Goal: Task Accomplishment & Management: Use online tool/utility

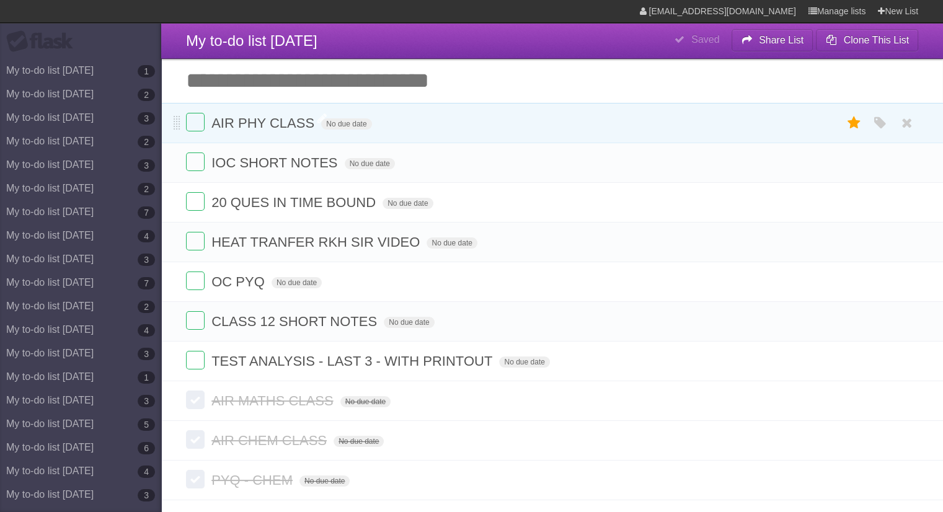
click at [307, 120] on span "AIR PHY CLASS" at bounding box center [264, 122] width 106 height 15
click at [201, 121] on label at bounding box center [195, 122] width 19 height 19
click at [193, 157] on label at bounding box center [195, 161] width 19 height 19
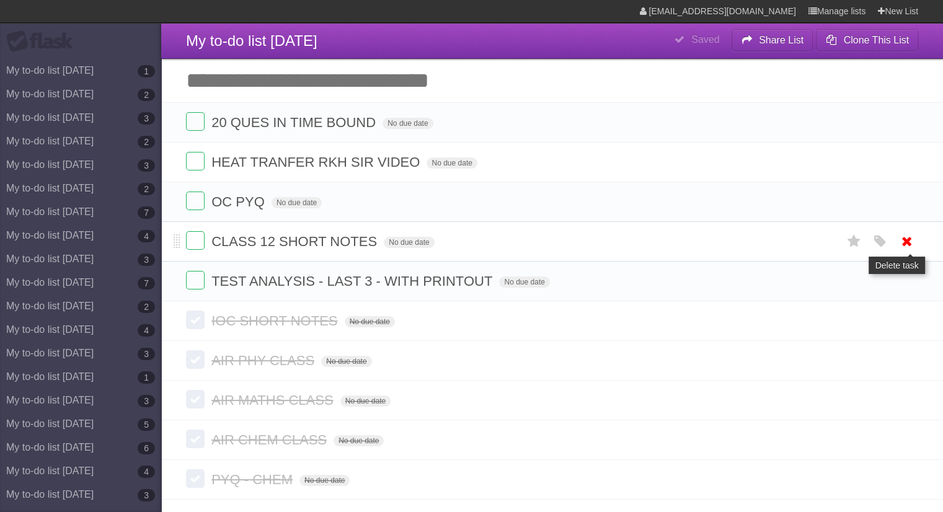
click at [907, 241] on icon at bounding box center [906, 241] width 17 height 20
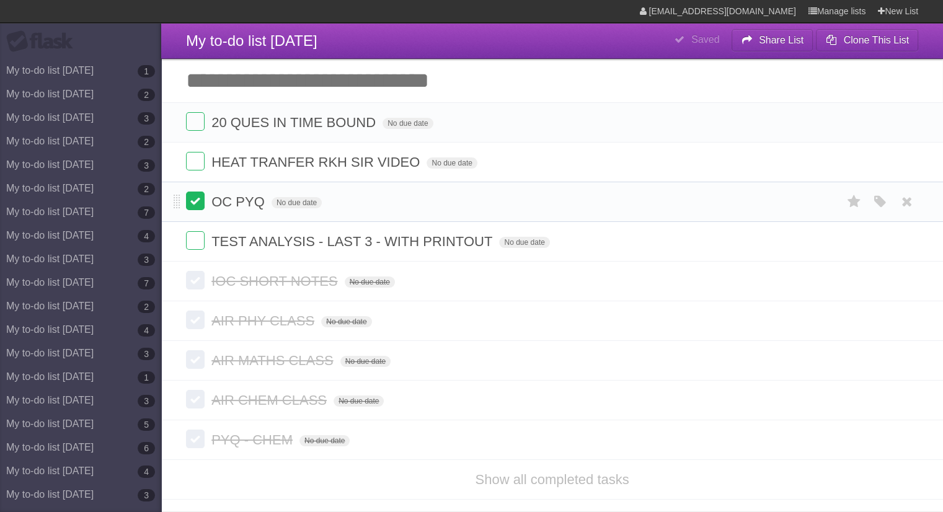
click at [192, 201] on label at bounding box center [195, 201] width 19 height 19
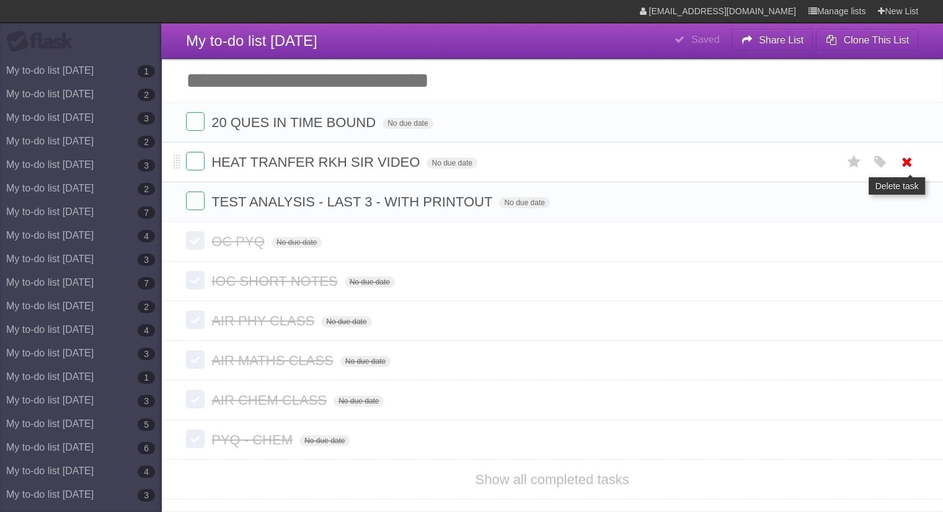
click at [913, 162] on icon at bounding box center [906, 162] width 17 height 20
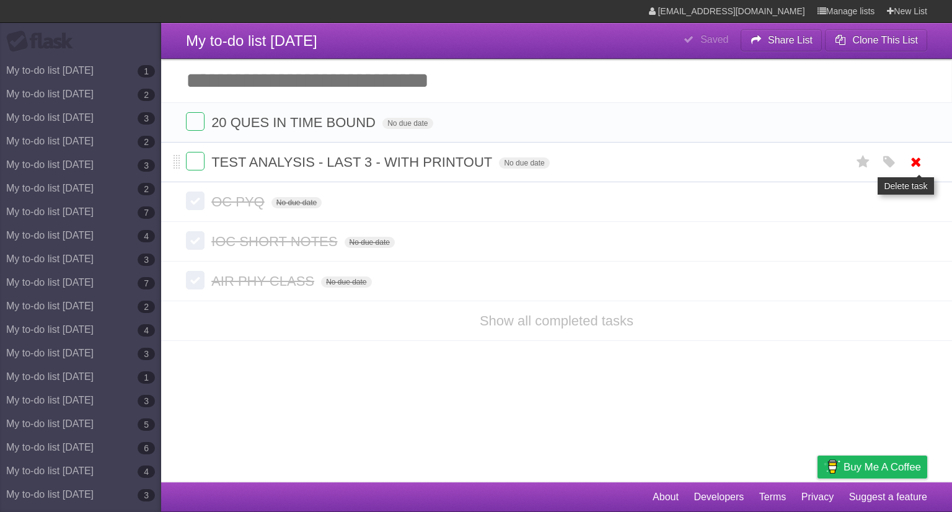
click at [914, 160] on icon at bounding box center [915, 162] width 17 height 20
click at [192, 156] on label at bounding box center [195, 161] width 19 height 19
click at [917, 130] on icon at bounding box center [915, 122] width 17 height 20
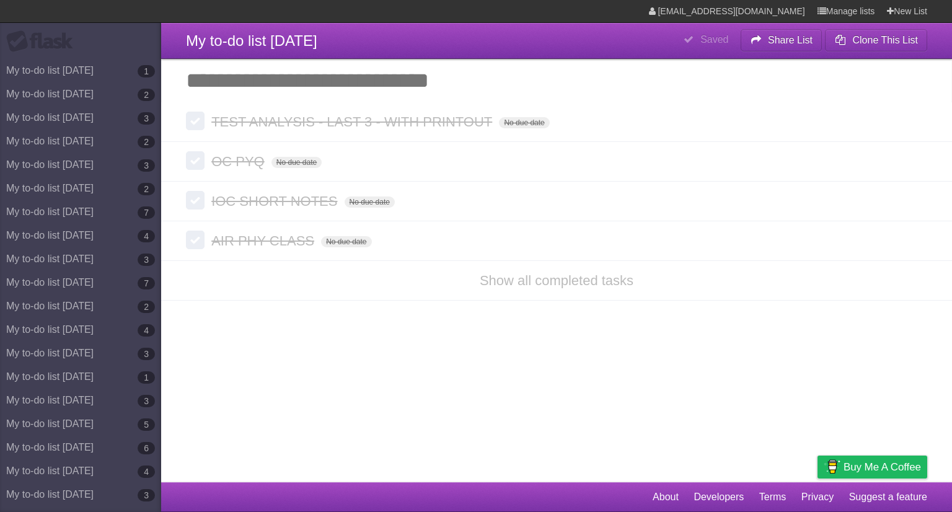
click at [271, 71] on input "Add another task" at bounding box center [556, 80] width 791 height 43
type input "**********"
click input "*********" at bounding box center [0, 0] width 0 height 0
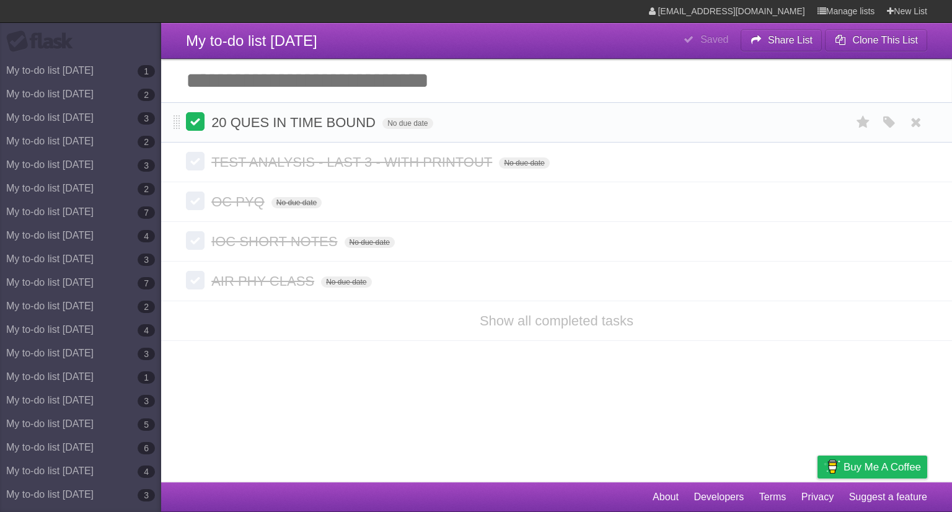
click at [191, 115] on label at bounding box center [195, 121] width 19 height 19
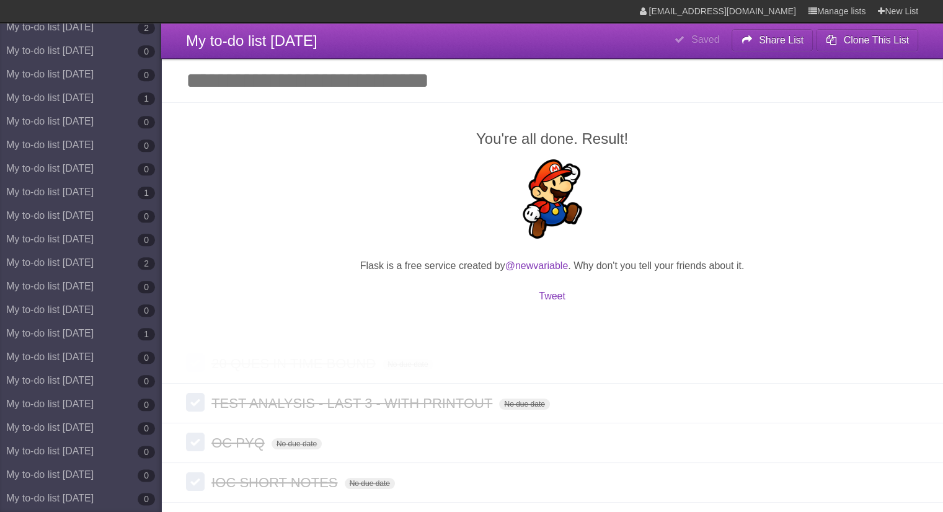
scroll to position [6735, 0]
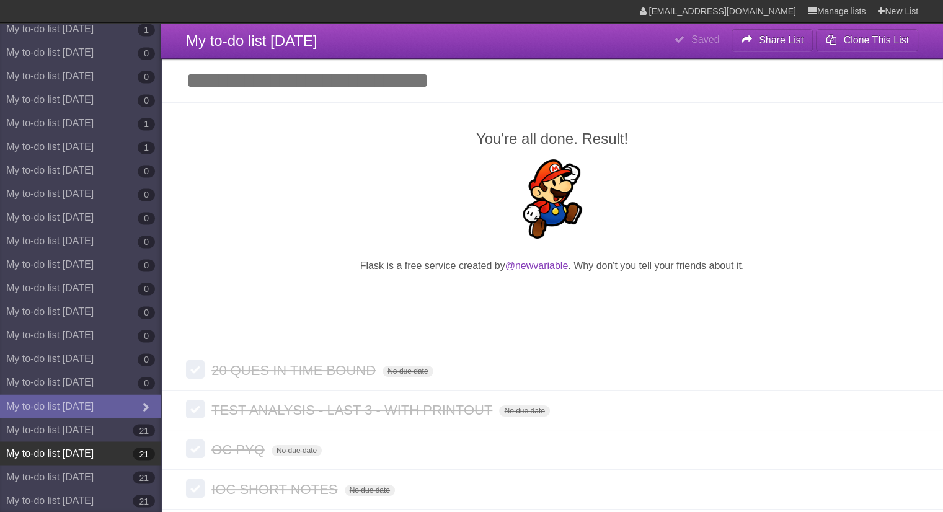
click at [116, 441] on link "My to-do list 10/10/2025 21" at bounding box center [80, 453] width 161 height 24
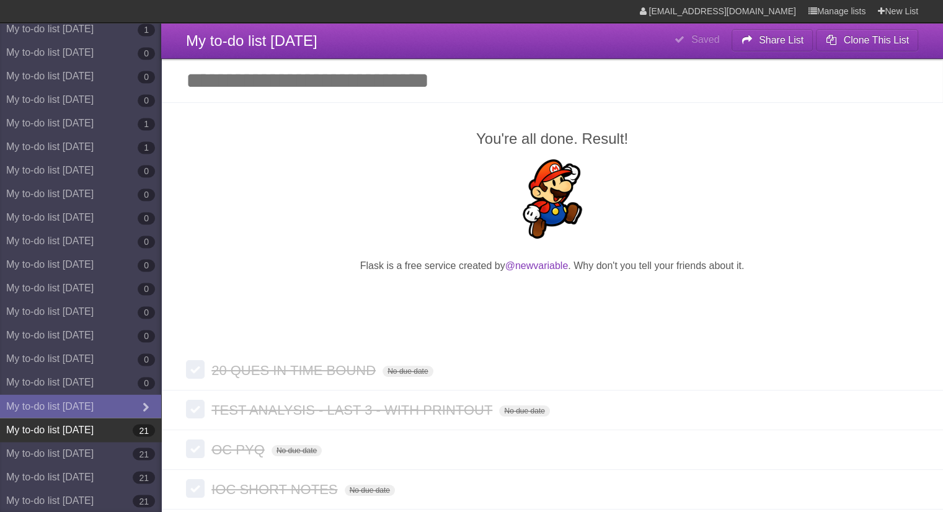
click at [113, 436] on link "My to-do list 10/09/2025 21" at bounding box center [80, 430] width 161 height 24
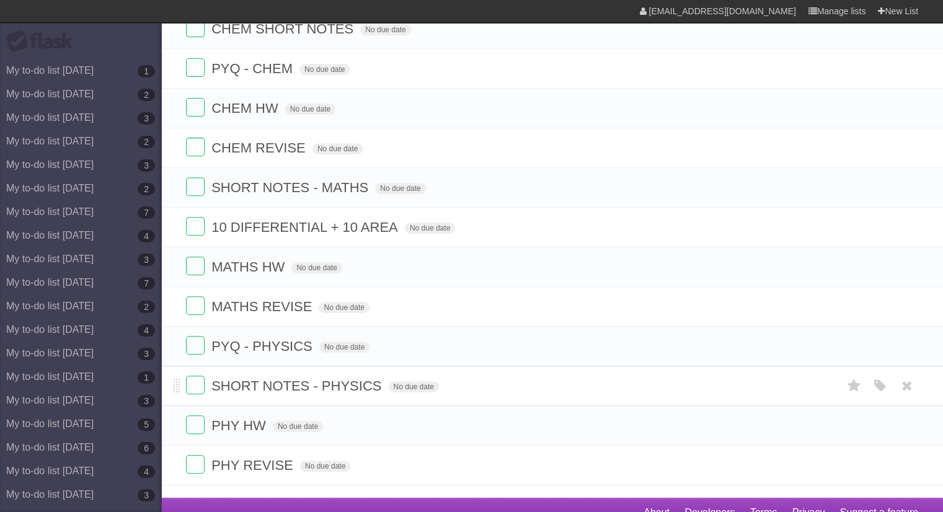
scroll to position [463, 0]
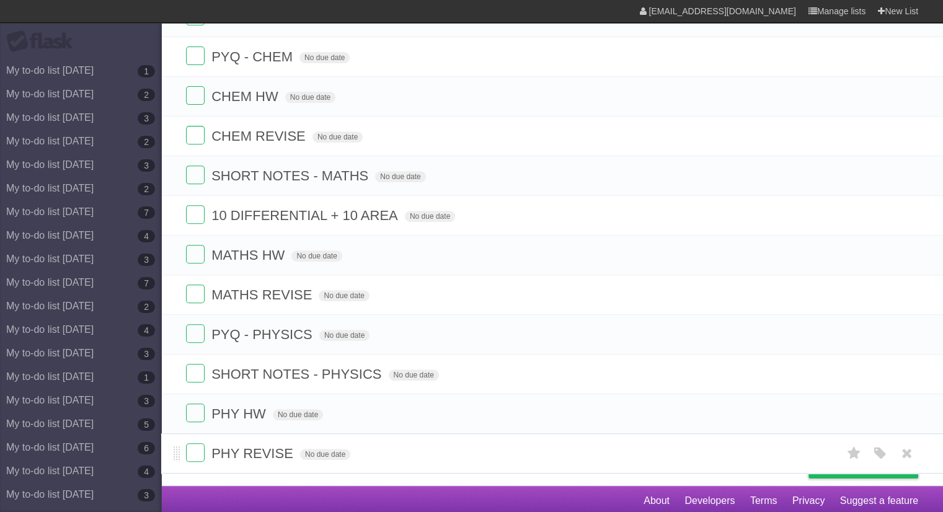
click at [251, 455] on span "PHY REVISE" at bounding box center [253, 453] width 85 height 15
type input "*"
type input "**********"
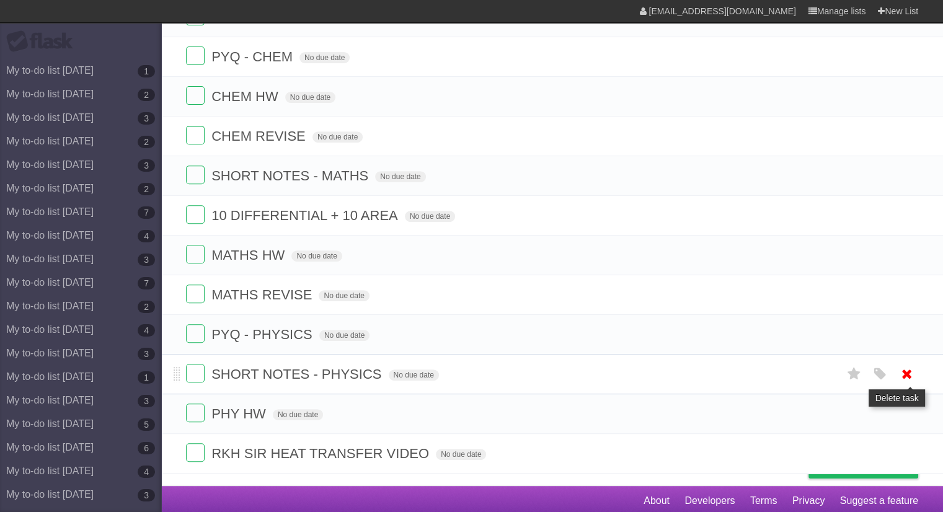
click at [912, 378] on icon at bounding box center [906, 374] width 17 height 20
click at [904, 412] on icon at bounding box center [906, 413] width 17 height 20
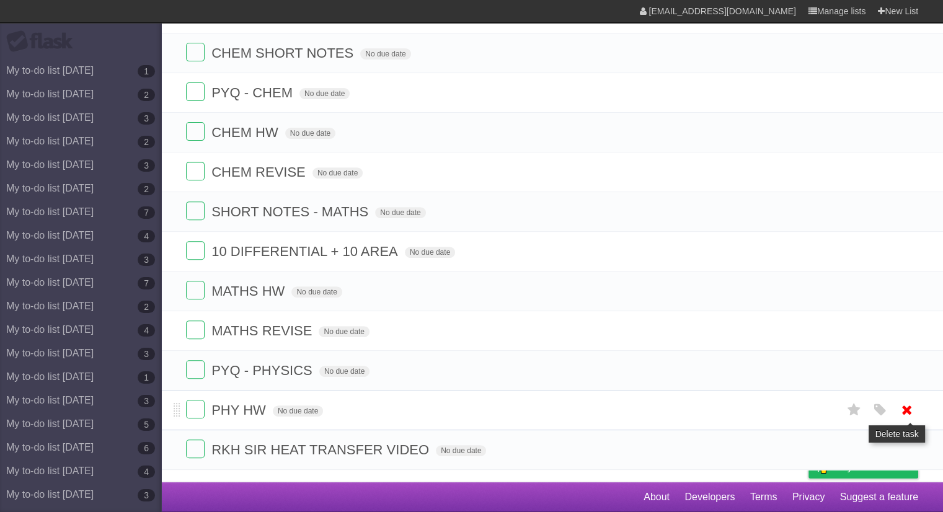
scroll to position [423, 0]
